Goal: Task Accomplishment & Management: Complete application form

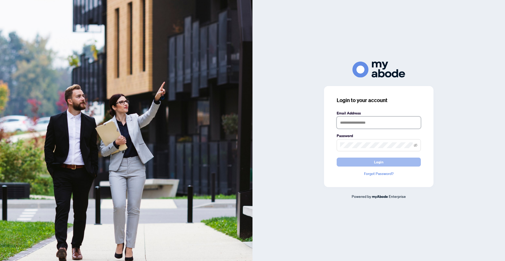
type input "**********"
click at [370, 163] on button "Login" at bounding box center [378, 161] width 84 height 9
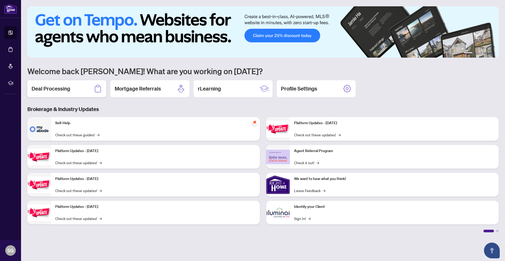
click at [51, 89] on h2 "Deal Processing" at bounding box center [51, 88] width 39 height 7
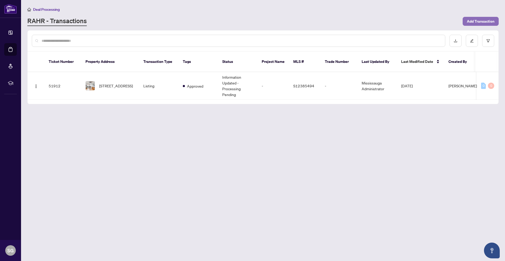
click at [480, 21] on span "Add Transaction" at bounding box center [480, 21] width 28 height 8
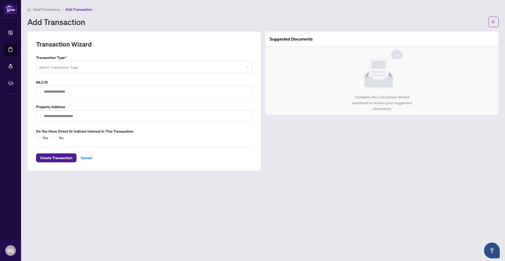
click at [58, 67] on input "search" at bounding box center [141, 68] width 205 height 12
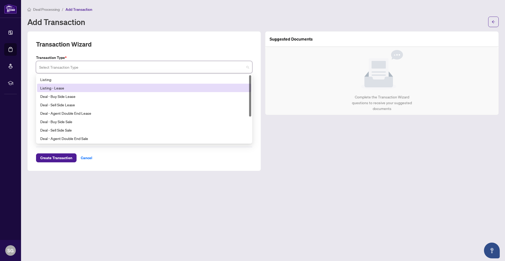
click at [58, 89] on div "Listing - Lease" at bounding box center [144, 88] width 208 height 6
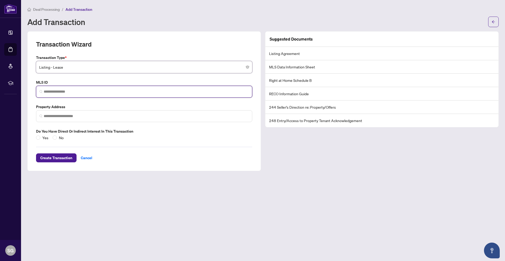
click at [76, 90] on input "search" at bounding box center [146, 92] width 205 height 6
click at [52, 90] on input "search" at bounding box center [146, 92] width 205 height 6
paste input "*********"
type input "*********"
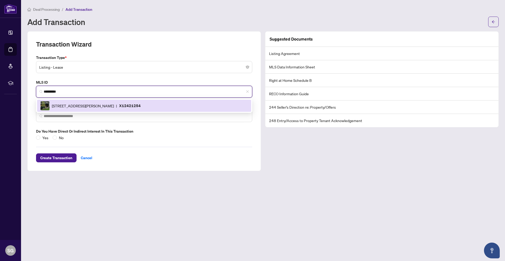
click at [73, 107] on span "135 Woodberry Cres, Woolwich, Ontario N3B 0E5, Canada" at bounding box center [83, 106] width 62 height 6
type input "**********"
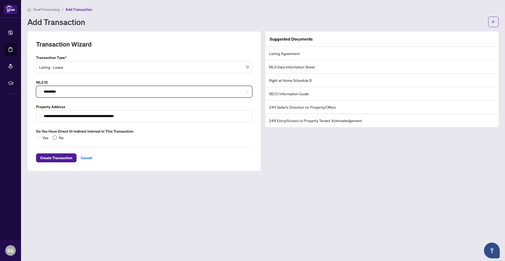
type input "*********"
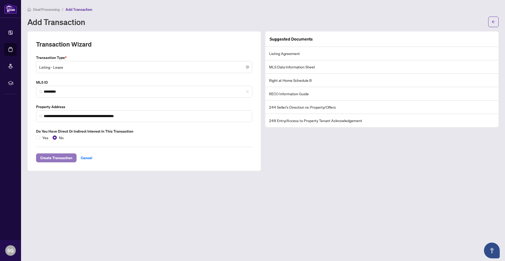
click at [56, 159] on span "Create Transaction" at bounding box center [56, 157] width 32 height 8
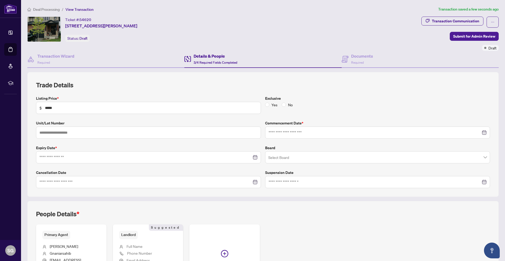
type input "**********"
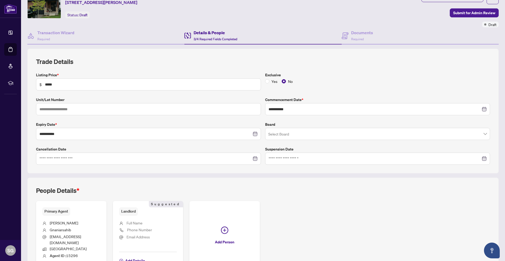
scroll to position [52, 0]
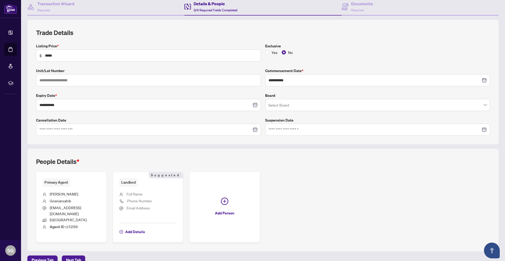
click at [285, 106] on input "search" at bounding box center [375, 106] width 214 height 12
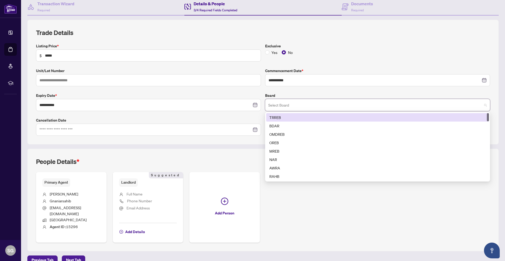
drag, startPoint x: 275, startPoint y: 116, endPoint x: 269, endPoint y: 113, distance: 6.3
click at [275, 116] on div "TRREB" at bounding box center [377, 117] width 216 height 6
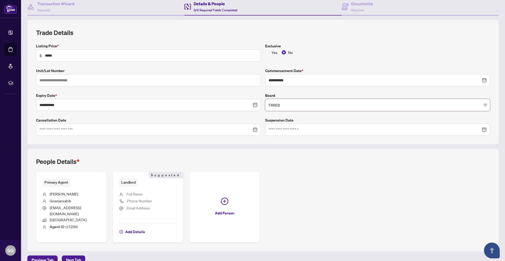
scroll to position [56, 0]
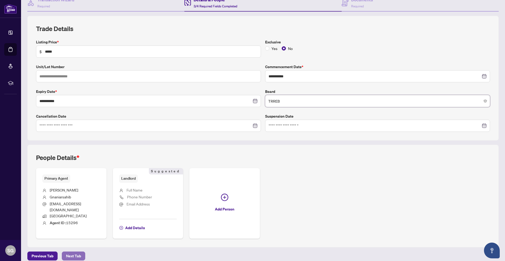
click at [70, 251] on span "Next Tab" at bounding box center [73, 255] width 15 height 8
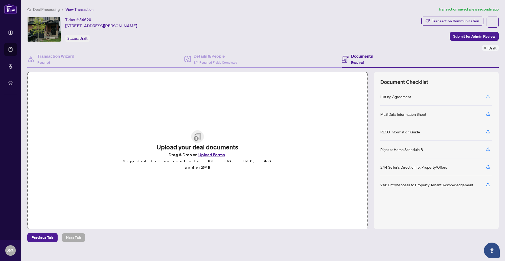
click at [487, 95] on icon "button" at bounding box center [487, 96] width 5 height 5
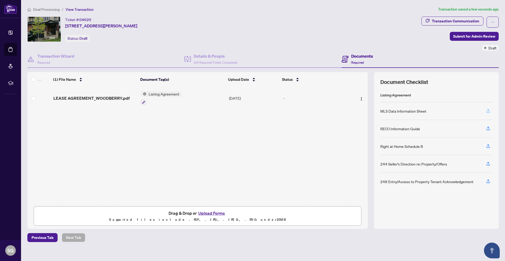
click at [486, 108] on icon "button" at bounding box center [487, 110] width 5 height 5
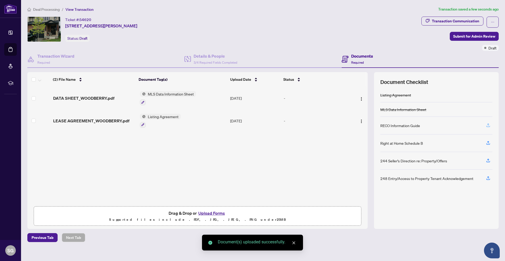
click at [488, 124] on icon "button" at bounding box center [488, 124] width 2 height 3
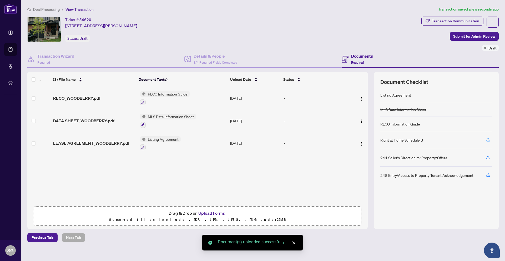
click at [488, 140] on icon "button" at bounding box center [487, 139] width 5 height 5
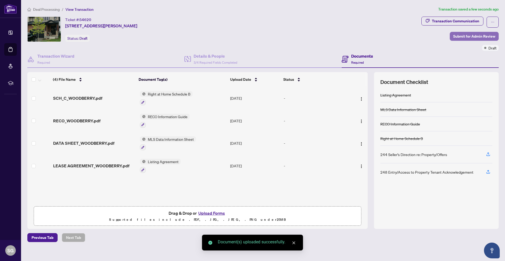
click at [465, 36] on span "Submit for Admin Review" at bounding box center [474, 36] width 42 height 8
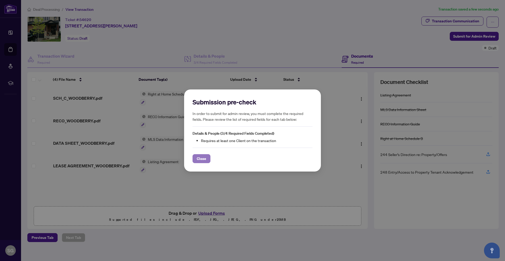
click at [203, 159] on span "Close" at bounding box center [201, 158] width 9 height 8
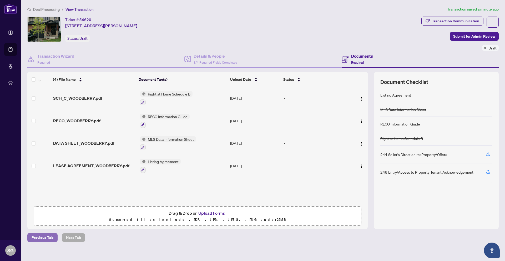
click at [45, 237] on span "Previous Tab" at bounding box center [43, 237] width 22 height 8
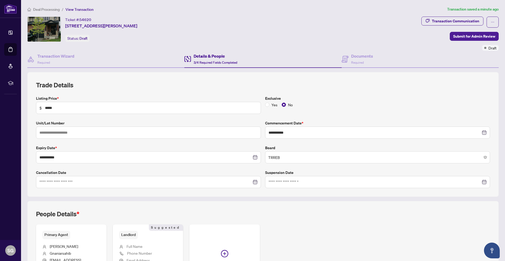
click at [204, 58] on h4 "Details & People" at bounding box center [215, 56] width 44 height 6
click at [198, 55] on h4 "Details & People" at bounding box center [215, 56] width 44 height 6
click at [187, 57] on icon at bounding box center [187, 59] width 7 height 6
click at [207, 55] on h4 "Details & People" at bounding box center [215, 56] width 44 height 6
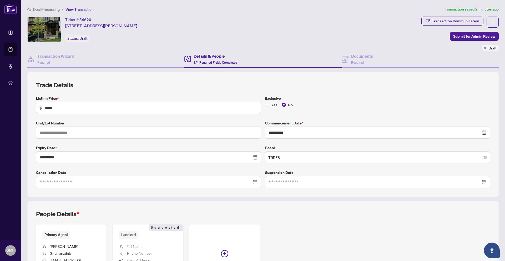
click at [216, 56] on h4 "Details & People" at bounding box center [215, 56] width 44 height 6
click at [60, 56] on h4 "Transaction Wizard" at bounding box center [55, 56] width 37 height 6
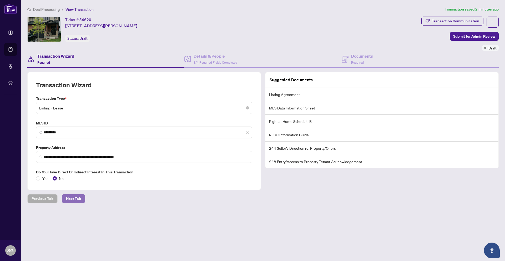
click at [78, 199] on button "Next Tab" at bounding box center [73, 198] width 23 height 9
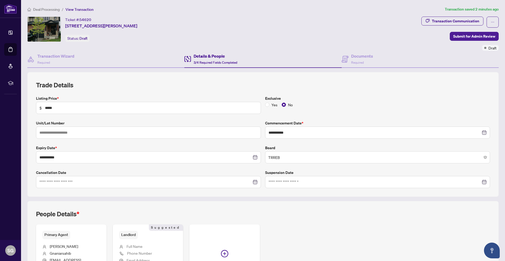
click at [210, 56] on h4 "Details & People" at bounding box center [215, 56] width 44 height 6
click at [360, 57] on h4 "Documents" at bounding box center [362, 56] width 22 height 6
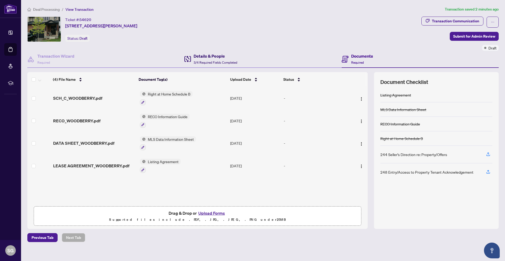
click at [209, 63] on span "3/4 Required Fields Completed" at bounding box center [215, 62] width 44 height 4
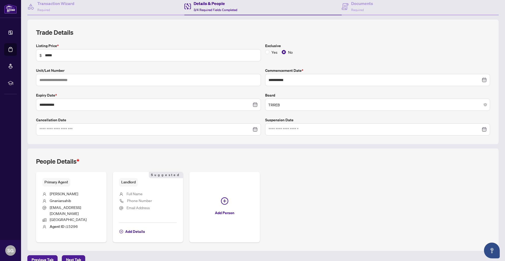
scroll to position [56, 0]
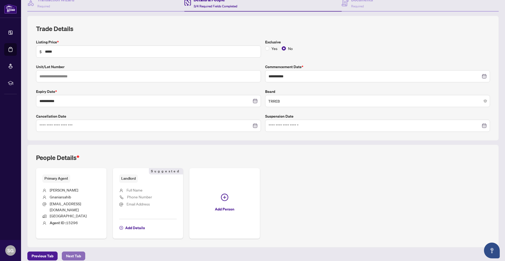
click at [70, 251] on span "Next Tab" at bounding box center [73, 255] width 15 height 8
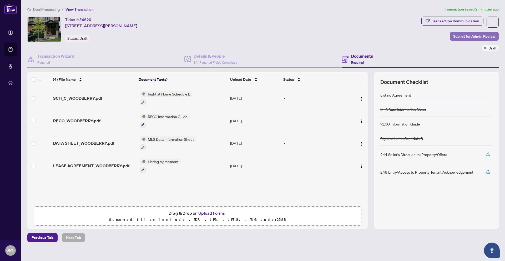
click at [464, 37] on span "Submit for Admin Review" at bounding box center [474, 36] width 42 height 8
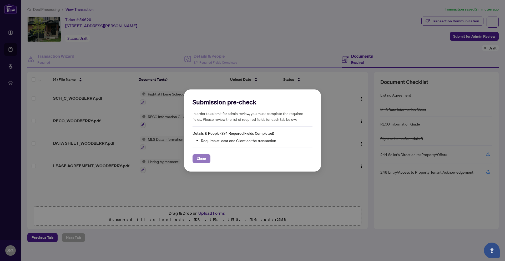
click at [200, 157] on span "Close" at bounding box center [201, 158] width 9 height 8
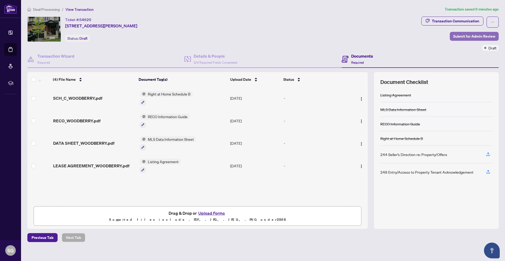
click at [467, 37] on span "Submit for Admin Review" at bounding box center [474, 36] width 42 height 8
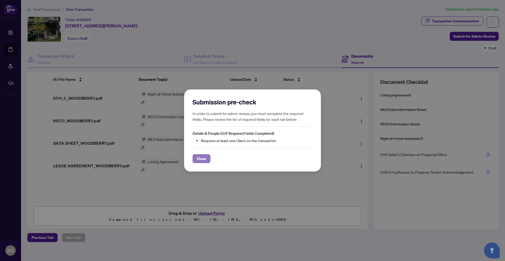
click at [200, 159] on span "Close" at bounding box center [201, 158] width 9 height 8
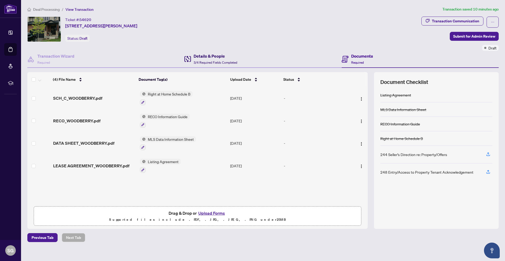
click at [209, 58] on h4 "Details & People" at bounding box center [215, 56] width 44 height 6
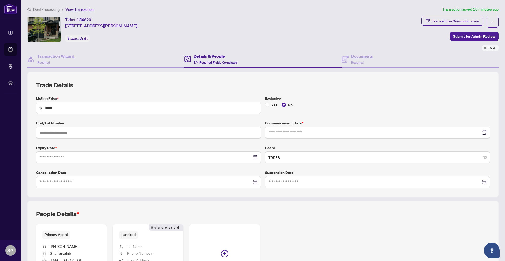
type input "**********"
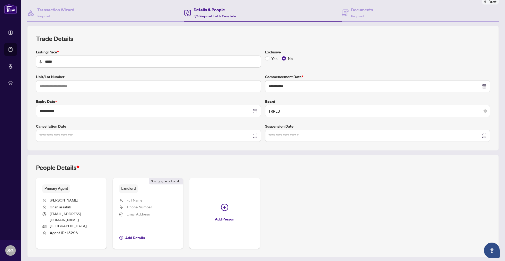
scroll to position [56, 0]
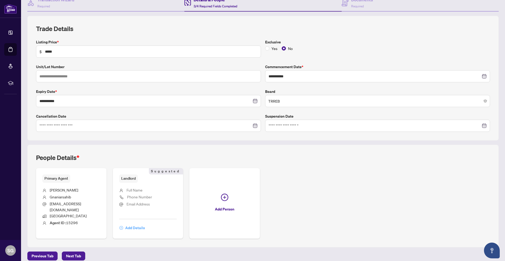
click at [134, 223] on span "Add Details" at bounding box center [135, 227] width 20 height 8
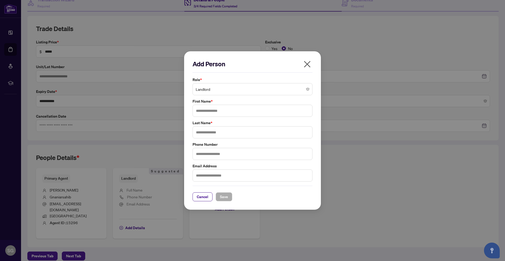
click at [219, 90] on span "Landlord" at bounding box center [253, 89] width 114 height 10
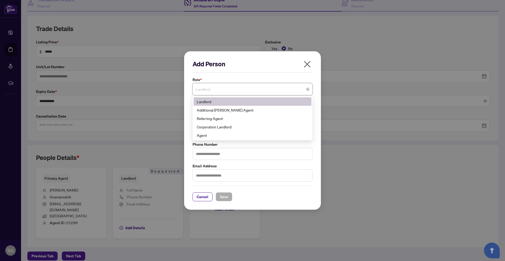
click at [219, 90] on span "Landlord" at bounding box center [253, 89] width 114 height 10
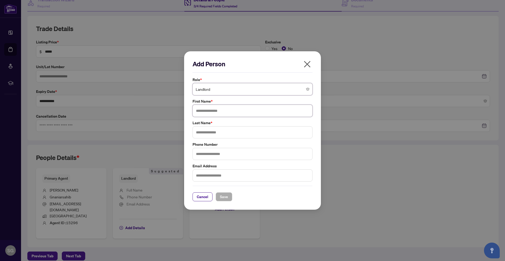
click at [215, 111] on input "text" at bounding box center [252, 111] width 120 height 12
type input "******"
click at [199, 131] on input "text" at bounding box center [252, 132] width 120 height 12
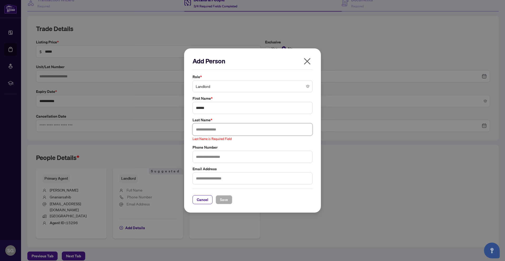
click at [209, 130] on input "text" at bounding box center [252, 129] width 120 height 12
click at [208, 132] on input "text" at bounding box center [252, 129] width 120 height 12
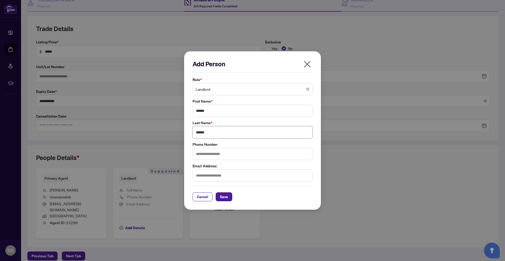
type input "******"
click at [222, 155] on input "text" at bounding box center [252, 154] width 120 height 12
click at [204, 153] on input "text" at bounding box center [252, 154] width 120 height 12
type input "**********"
click at [198, 178] on input "text" at bounding box center [252, 175] width 120 height 12
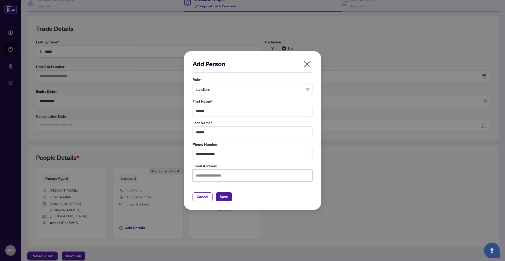
click at [205, 175] on input "text" at bounding box center [252, 175] width 120 height 12
paste input "**********"
type input "**********"
click at [223, 198] on span "Save" at bounding box center [224, 196] width 8 height 8
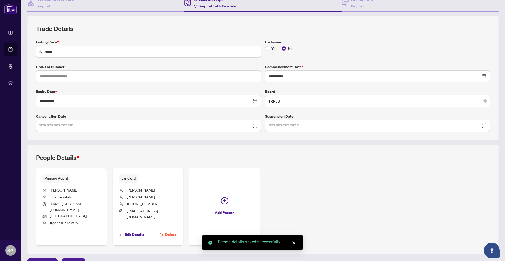
scroll to position [0, 0]
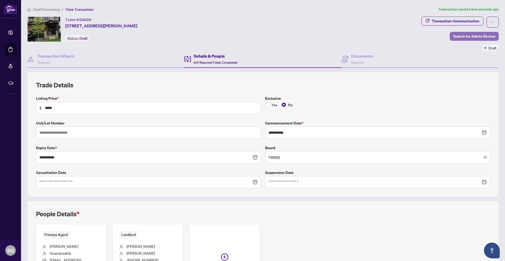
click at [463, 35] on span "Submit for Admin Review" at bounding box center [474, 36] width 42 height 8
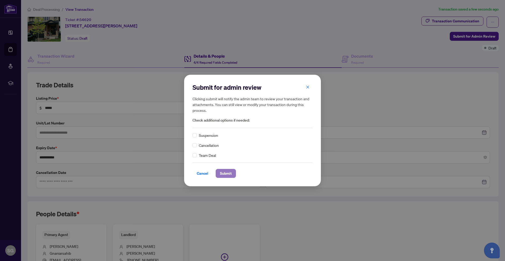
click at [224, 174] on span "Submit" at bounding box center [226, 173] width 12 height 8
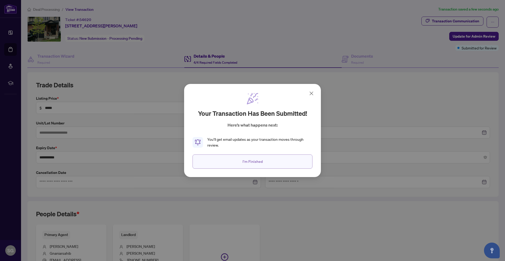
click at [253, 161] on span "I'm Finished" at bounding box center [252, 161] width 20 height 8
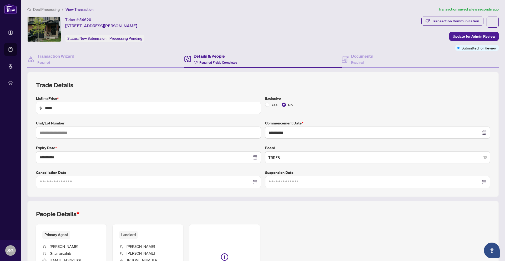
click at [329, 101] on div "Exclusive Yes No" at bounding box center [377, 104] width 229 height 18
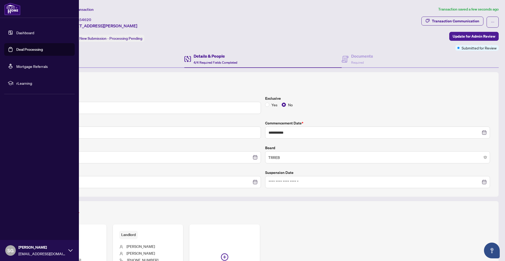
click at [24, 32] on link "Dashboard" at bounding box center [25, 32] width 18 height 5
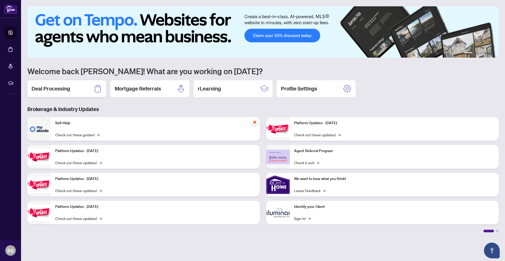
click at [43, 90] on h2 "Deal Processing" at bounding box center [51, 88] width 39 height 7
